Goal: Obtain resource: Download file/media

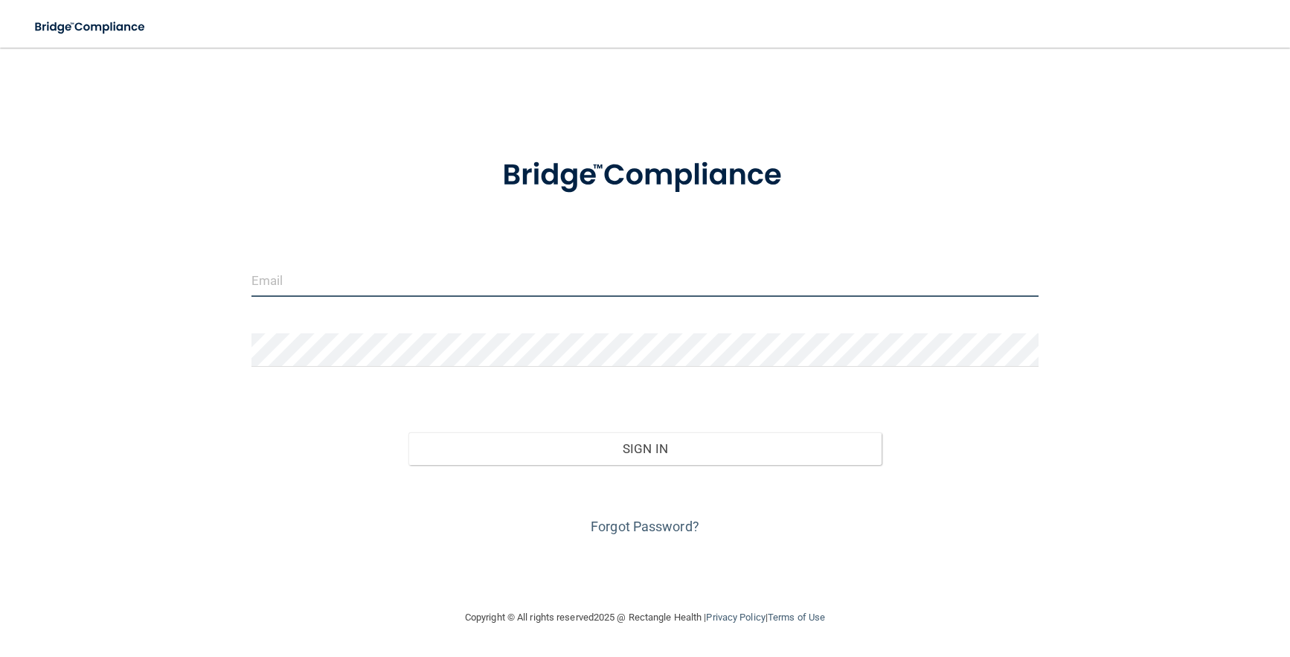
click at [393, 294] on input "email" at bounding box center [645, 279] width 788 height 33
type input "[EMAIL_ADDRESS][DOMAIN_NAME]"
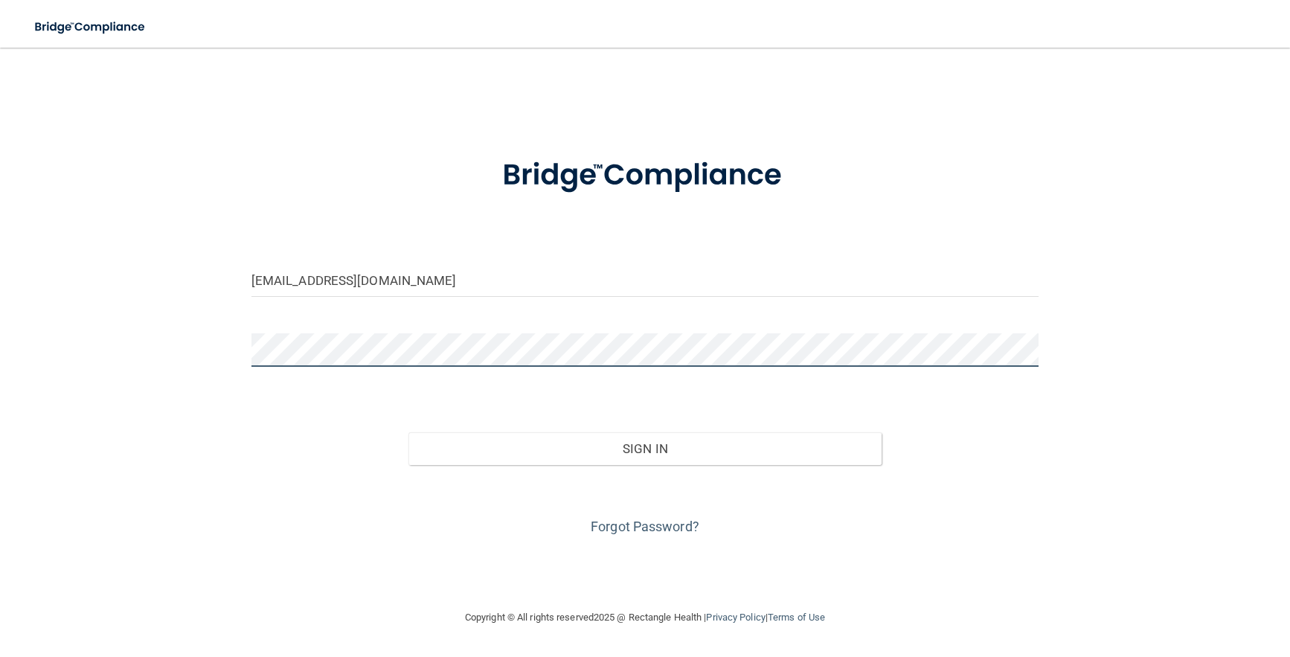
click at [408, 432] on button "Sign In" at bounding box center [644, 448] width 472 height 33
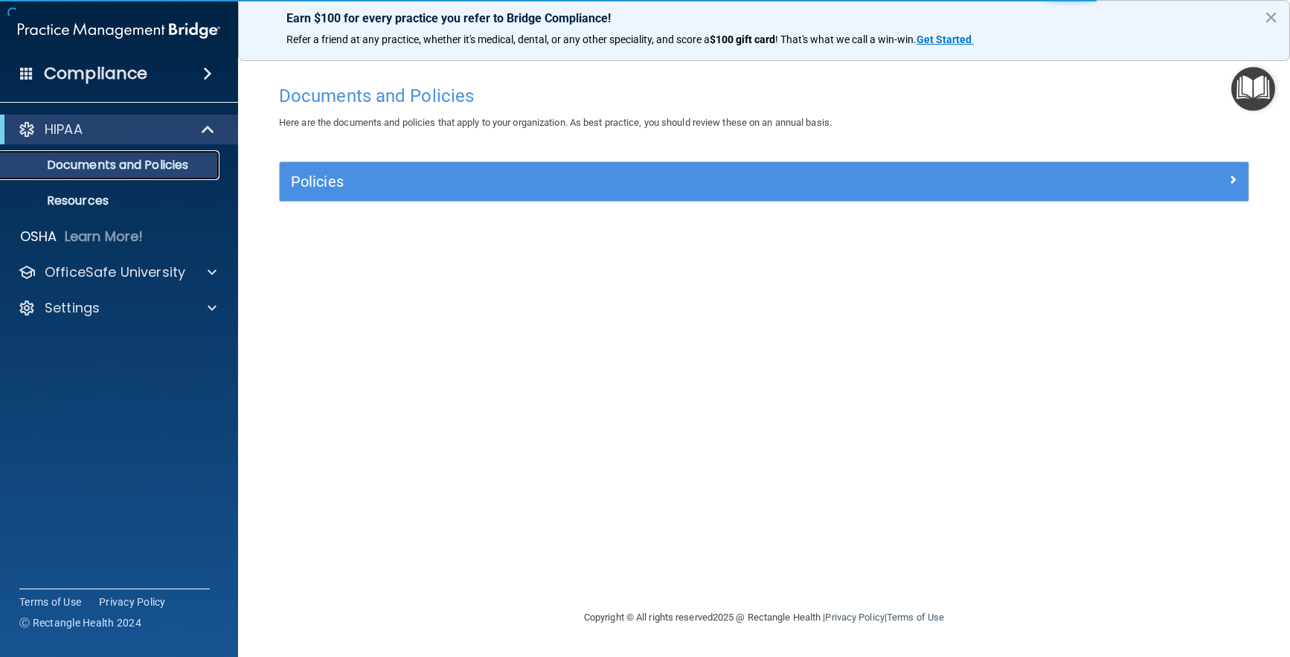
click at [152, 158] on p "Documents and Policies" at bounding box center [111, 165] width 203 height 15
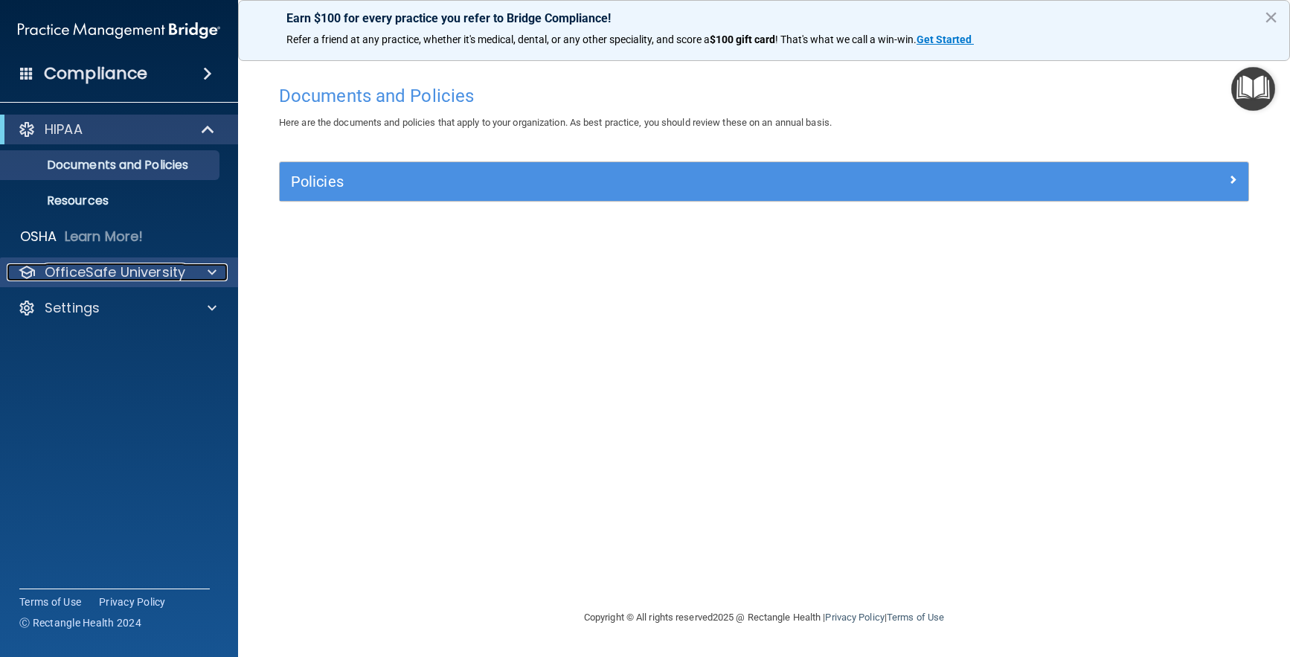
click at [167, 264] on p "OfficeSafe University" at bounding box center [115, 272] width 141 height 18
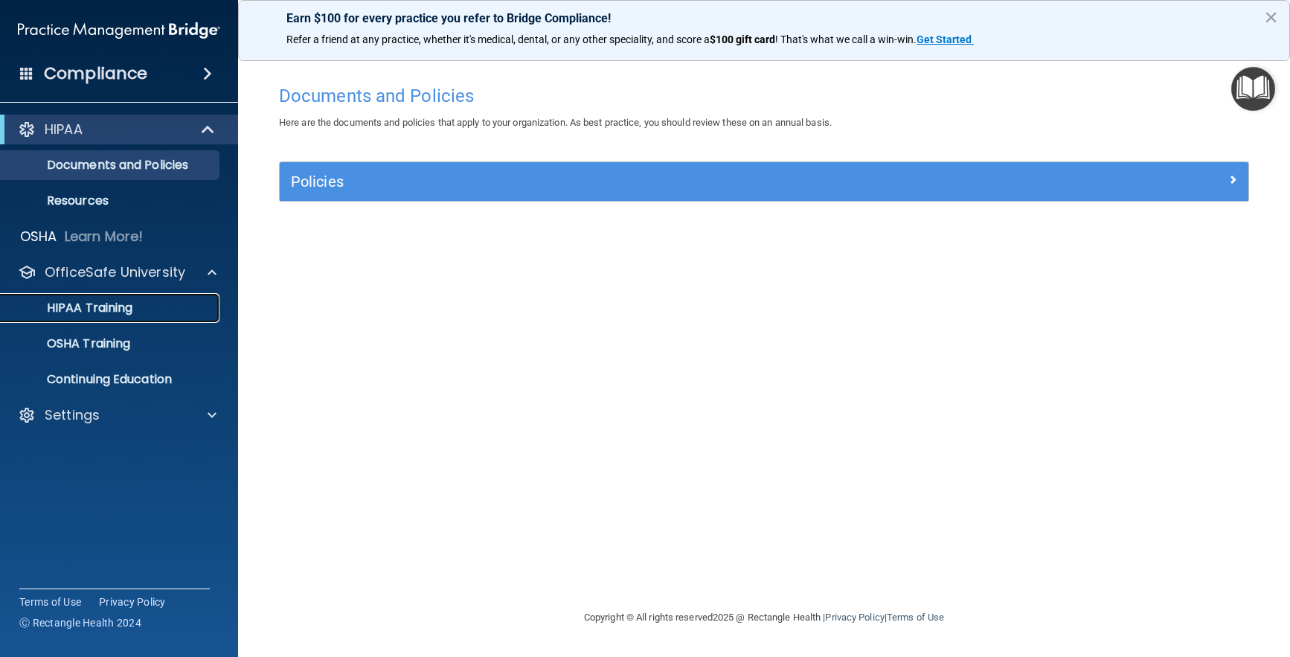
click at [126, 310] on p "HIPAA Training" at bounding box center [71, 308] width 123 height 15
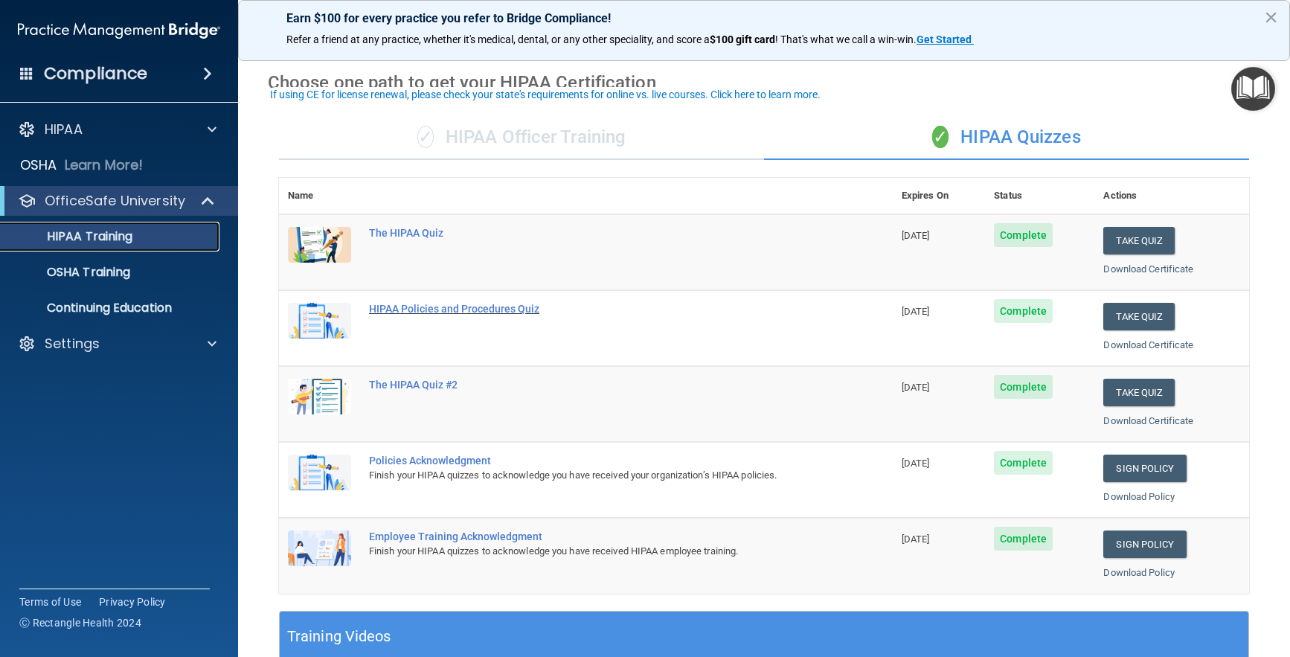
scroll to position [74, 0]
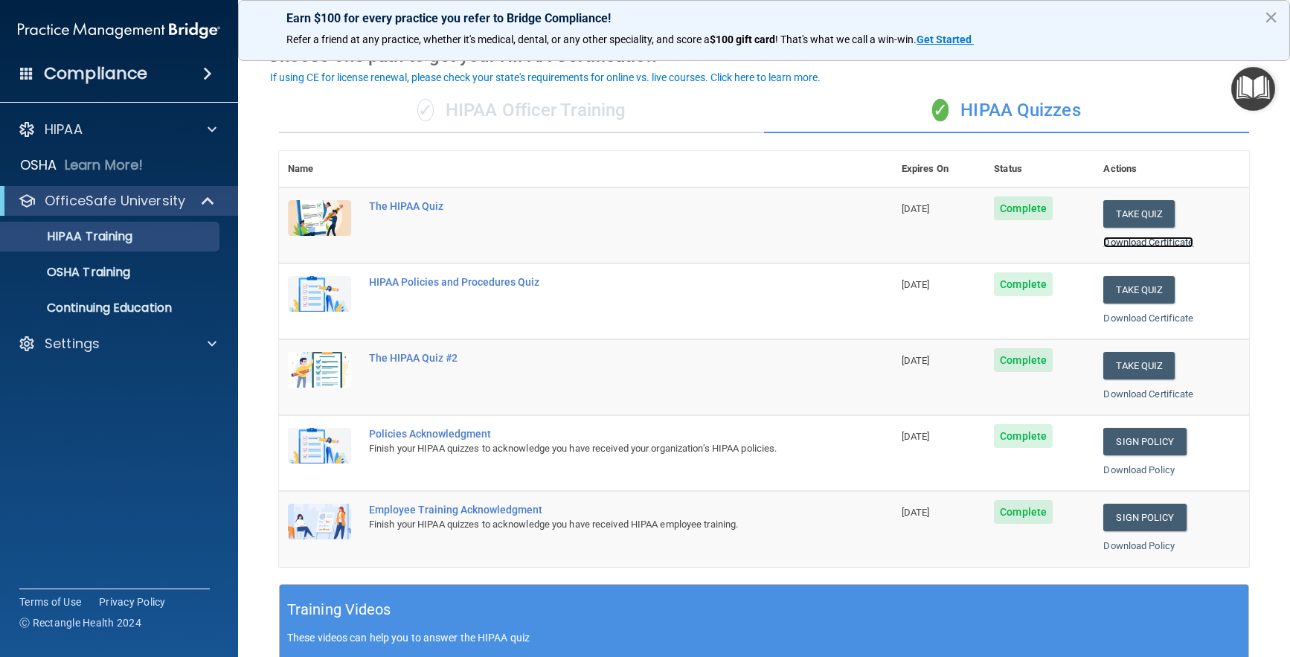
click at [1103, 243] on link "Download Certificate" at bounding box center [1148, 242] width 90 height 11
click at [1112, 319] on link "Download Certificate" at bounding box center [1148, 317] width 90 height 11
click at [1164, 393] on link "Download Certificate" at bounding box center [1148, 393] width 90 height 11
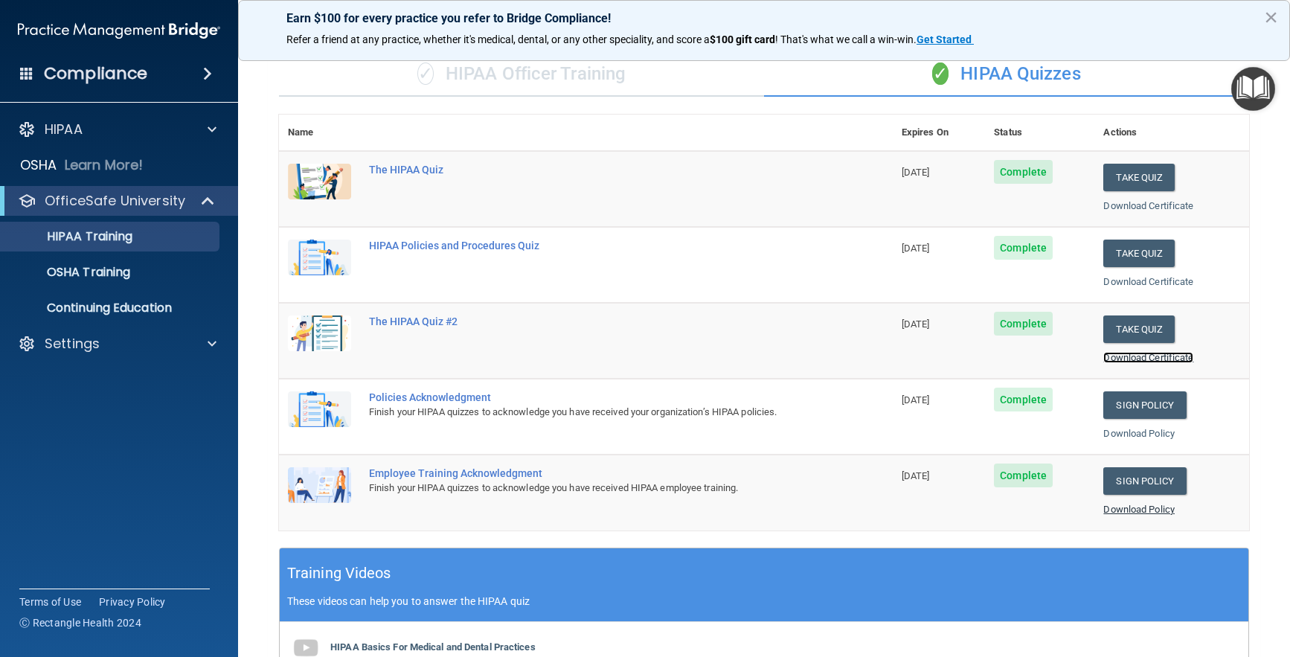
scroll to position [92, 0]
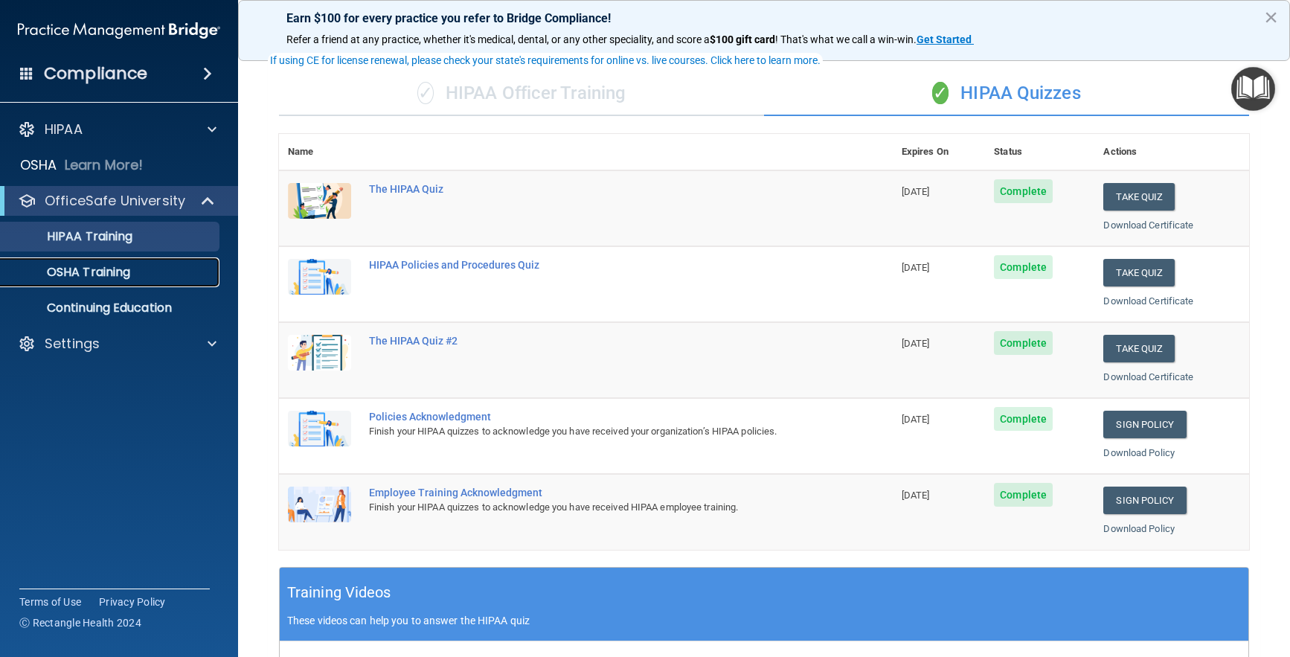
click at [69, 277] on p "OSHA Training" at bounding box center [70, 272] width 121 height 15
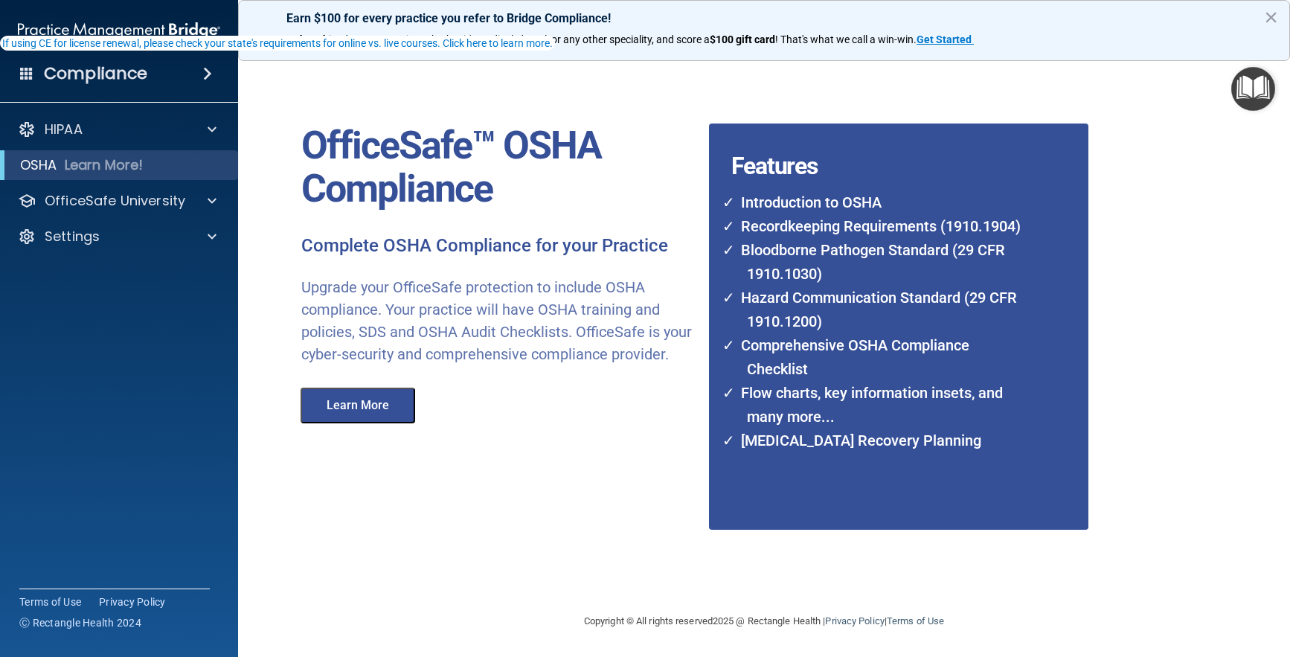
scroll to position [7, 0]
